Goal: Transaction & Acquisition: Book appointment/travel/reservation

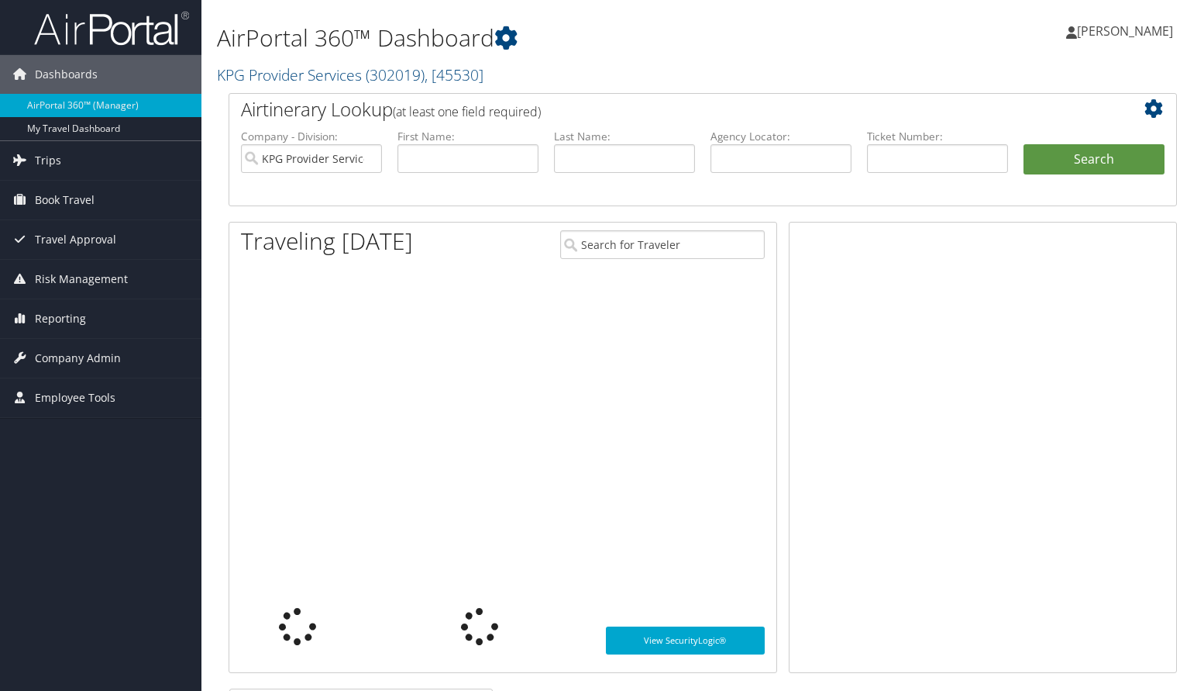
click at [64, 198] on span "Book Travel" at bounding box center [65, 200] width 60 height 39
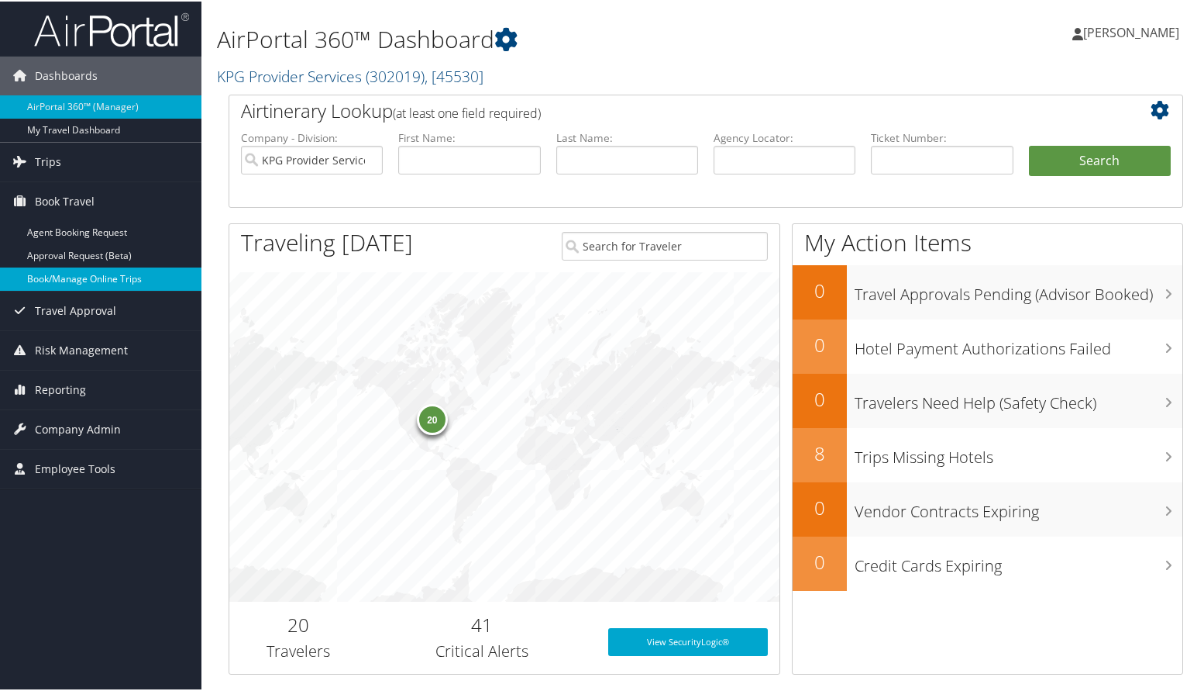
click at [83, 276] on link "Book/Manage Online Trips" at bounding box center [101, 277] width 202 height 23
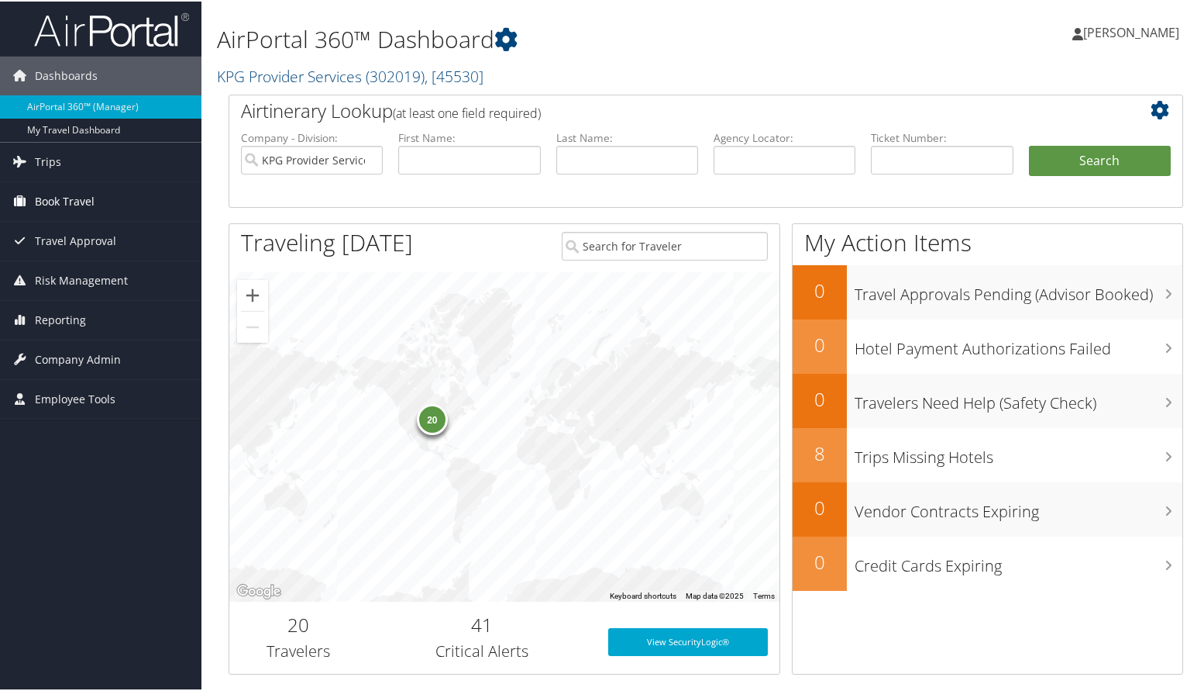
click at [84, 200] on span "Book Travel" at bounding box center [65, 200] width 60 height 39
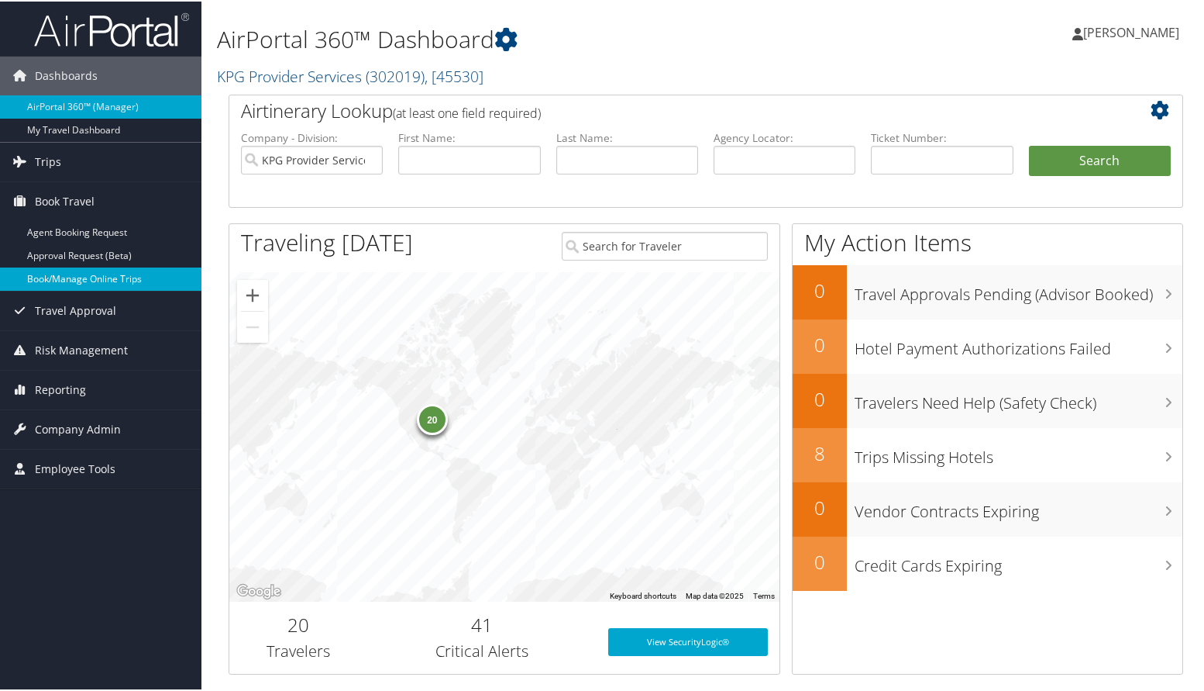
click at [99, 274] on link "Book/Manage Online Trips" at bounding box center [101, 277] width 202 height 23
